Goal: Information Seeking & Learning: Learn about a topic

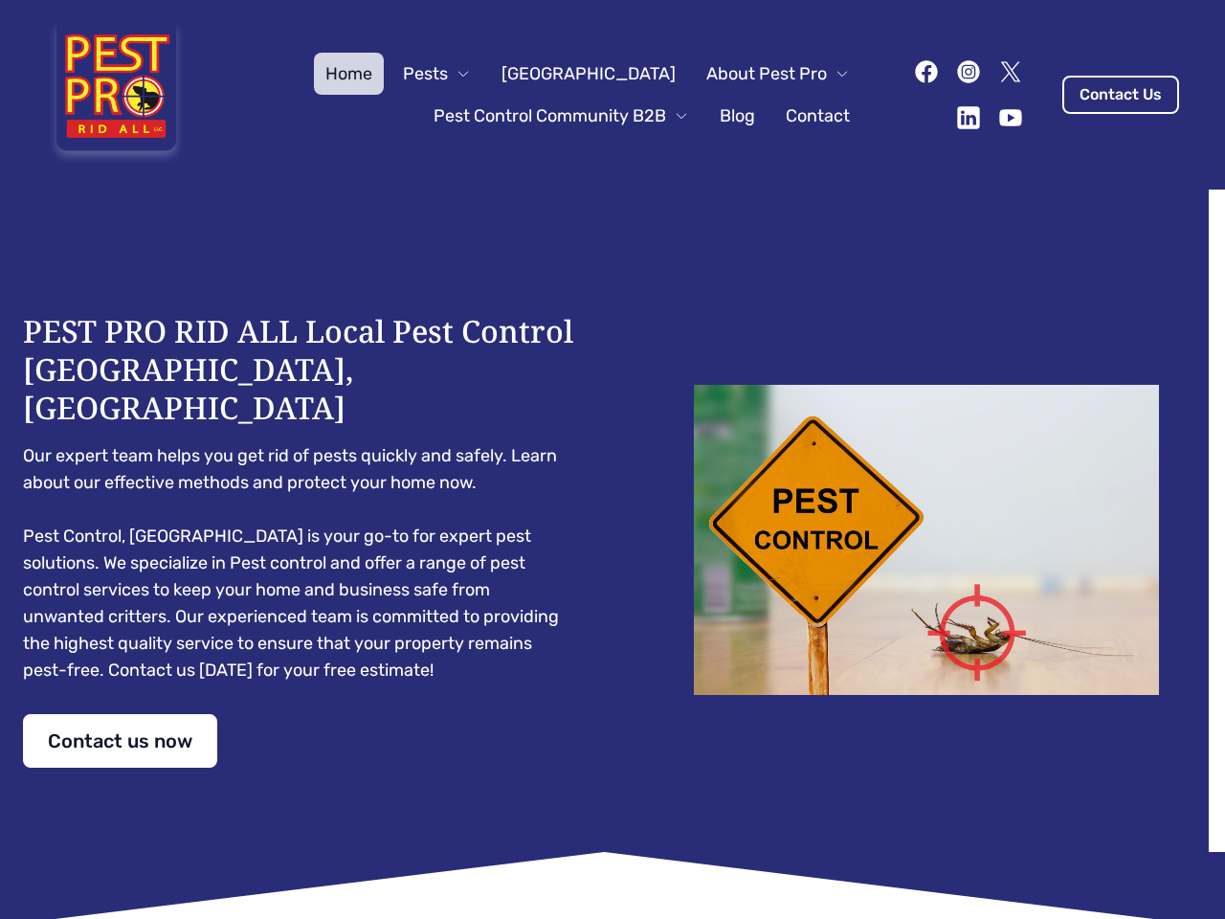
click at [612, 459] on div "PEST PRO RID ALL Local Pest Control [GEOGRAPHIC_DATA], [GEOGRAPHIC_DATA] Our ex…" at bounding box center [612, 540] width 1179 height 456
click at [448, 74] on span "Pests" at bounding box center [425, 73] width 45 height 27
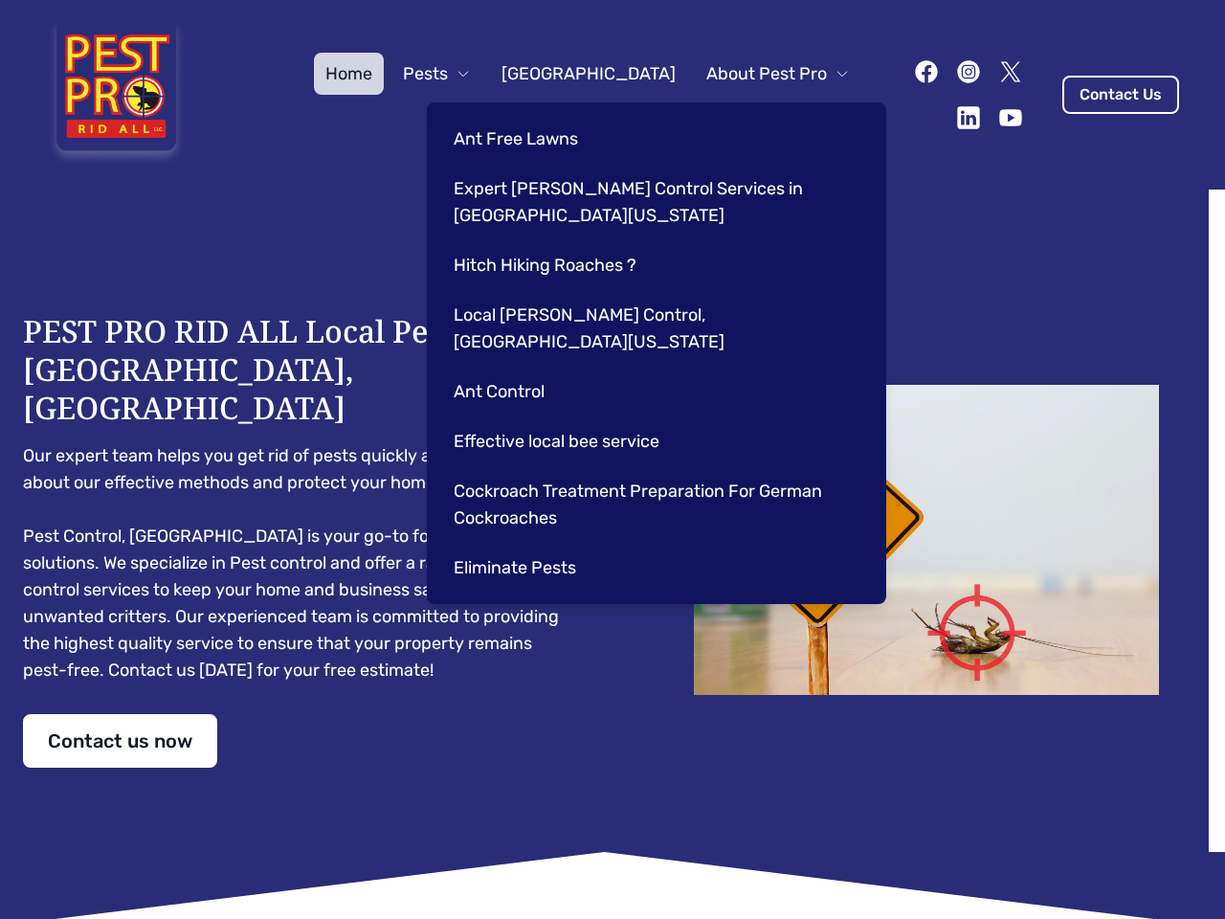
click at [758, 74] on span "About Pest Pro" at bounding box center [766, 73] width 121 height 27
click at [542, 116] on div "Ant Free Lawns Expert [PERSON_NAME] Control Services in [GEOGRAPHIC_DATA] [US_S…" at bounding box center [656, 352] width 459 height 501
